Goal: Register for event/course

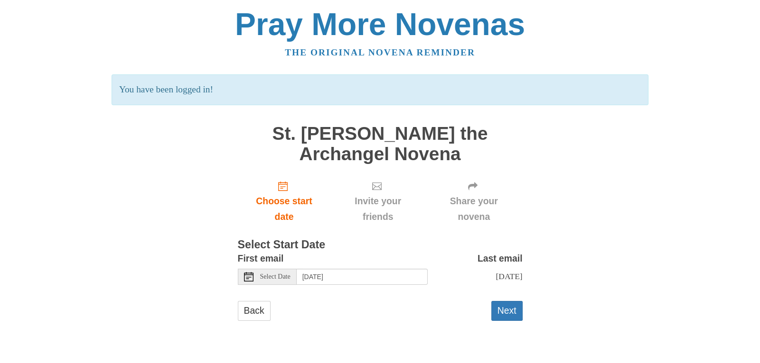
click at [284, 278] on span "Select Date" at bounding box center [275, 277] width 30 height 7
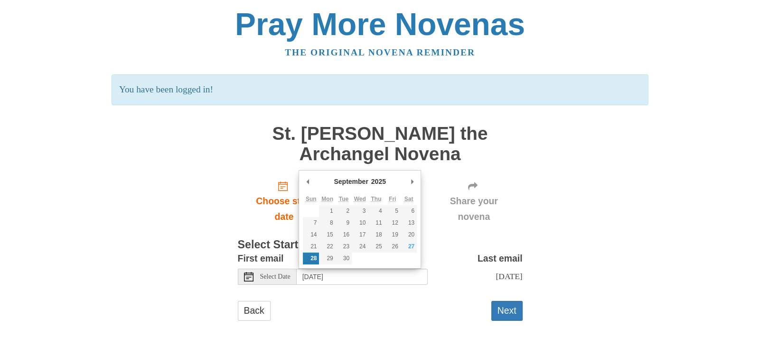
click at [284, 278] on span "Select Date" at bounding box center [275, 277] width 30 height 7
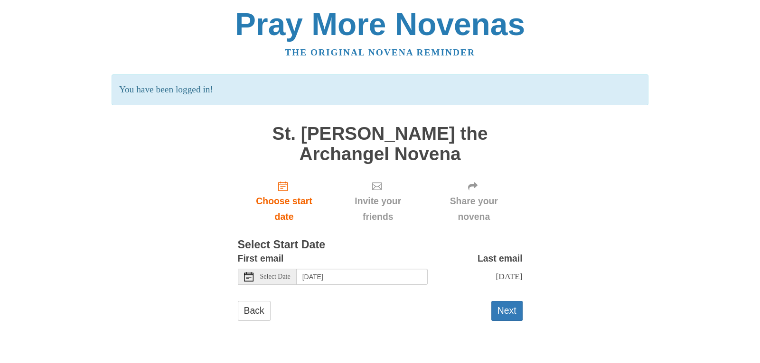
click at [312, 299] on form "First email Select Date Sunday, September 28th Last email Tuesday, October 7th …" at bounding box center [380, 290] width 285 height 79
click at [510, 305] on button "Next" at bounding box center [506, 310] width 31 height 19
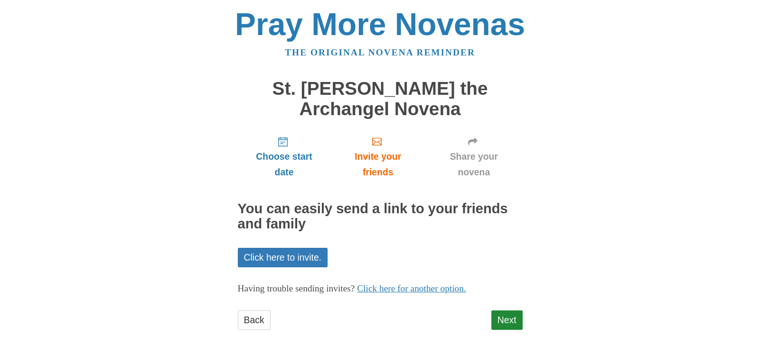
click at [580, 283] on div "Pray More Novenas The original novena reminder St. [PERSON_NAME] the Archangel …" at bounding box center [379, 179] width 555 height 358
click at [389, 267] on div "Choose start date Invite your friends Share your novena You can easily send a l…" at bounding box center [380, 234] width 285 height 211
